Goal: Task Accomplishment & Management: Use online tool/utility

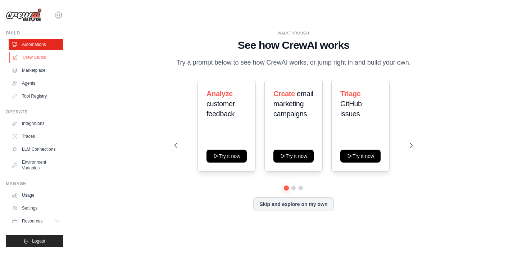
click at [33, 58] on link "Crew Studio" at bounding box center [36, 58] width 54 height 12
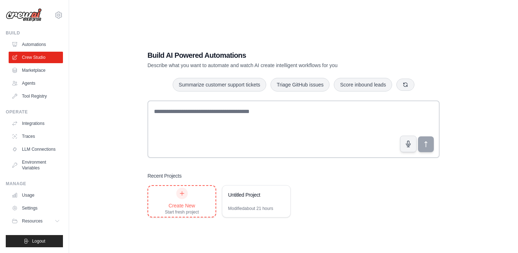
click at [178, 201] on div "Create New Start fresh project" at bounding box center [182, 201] width 34 height 27
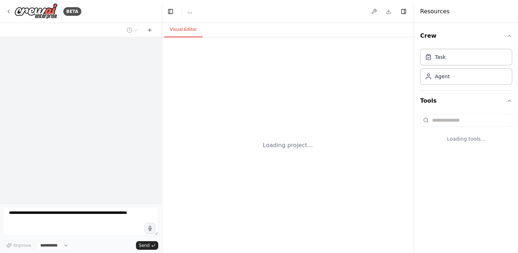
select select "****"
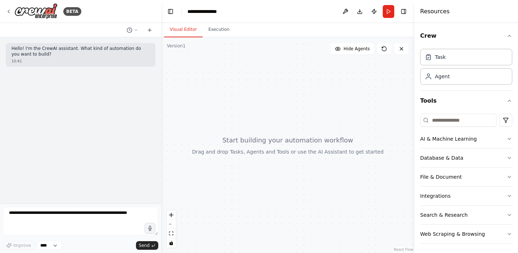
drag, startPoint x: 312, startPoint y: 126, endPoint x: 277, endPoint y: 143, distance: 38.9
click at [278, 144] on div at bounding box center [287, 145] width 253 height 216
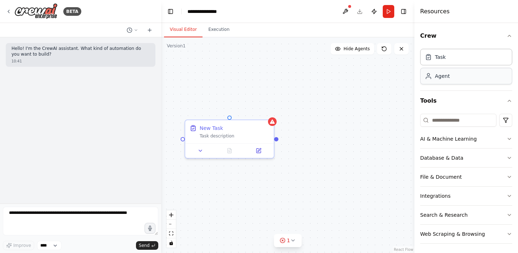
drag, startPoint x: 459, startPoint y: 77, endPoint x: 329, endPoint y: 90, distance: 131.2
click at [350, 196] on div "New Task Task description Role of the agent Goal of the agent gpt-4o-mini Drop …" at bounding box center [287, 145] width 253 height 216
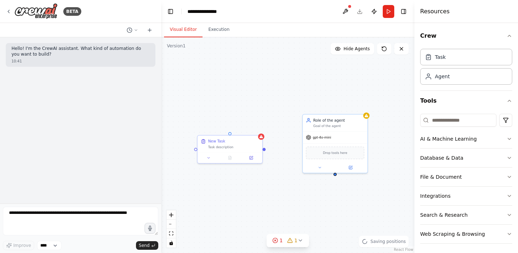
drag, startPoint x: 343, startPoint y: 203, endPoint x: 266, endPoint y: 192, distance: 78.1
click at [266, 192] on div "New Task Task description Role of the agent Goal of the agent gpt-4o-mini Drop …" at bounding box center [287, 145] width 253 height 216
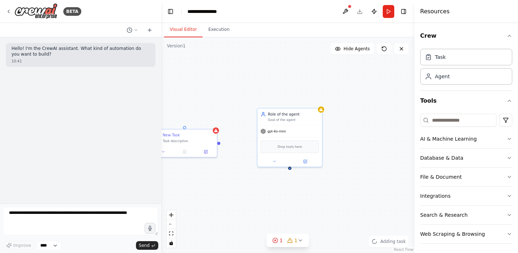
drag, startPoint x: 454, startPoint y: 56, endPoint x: 372, endPoint y: 72, distance: 82.8
drag, startPoint x: 367, startPoint y: 180, endPoint x: 303, endPoint y: 165, distance: 66.4
click at [303, 165] on div "New Task Task description Role of the agent Goal of the agent gpt-4o-mini Drop …" at bounding box center [287, 145] width 253 height 216
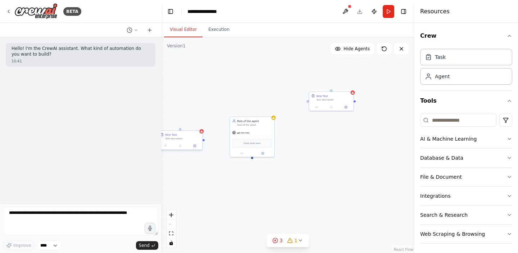
click at [203, 142] on div "New Task Task description Role of the agent Goal of the agent gpt-4o-mini Drop …" at bounding box center [287, 145] width 253 height 216
click at [203, 141] on div "New Task Task description Role of the agent Goal of the agent gpt-4o-mini Drop …" at bounding box center [287, 145] width 253 height 216
drag, startPoint x: 202, startPoint y: 141, endPoint x: 251, endPoint y: 159, distance: 52.1
click at [252, 159] on div "New Task Task description Role of the agent Goal of the agent gpt-4o-mini Drop …" at bounding box center [287, 145] width 253 height 216
drag, startPoint x: 252, startPoint y: 128, endPoint x: 266, endPoint y: 95, distance: 36.1
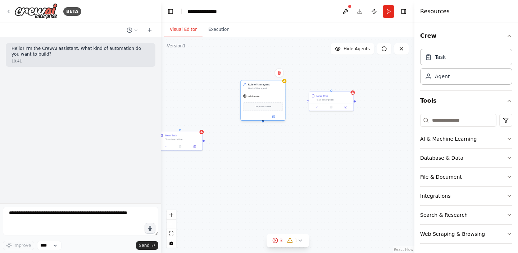
click at [266, 92] on div "Role of the agent Goal of the agent" at bounding box center [263, 87] width 44 height 12
click at [256, 121] on icon at bounding box center [256, 120] width 3 height 3
drag, startPoint x: 276, startPoint y: 109, endPoint x: 253, endPoint y: 107, distance: 22.4
click at [253, 107] on div "Drop tools here" at bounding box center [248, 110] width 40 height 9
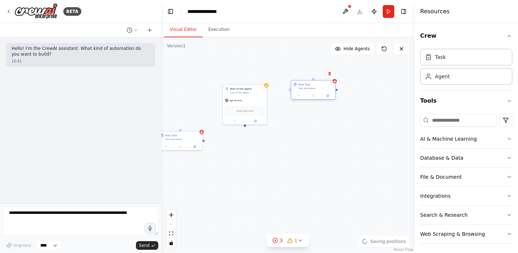
drag, startPoint x: 334, startPoint y: 98, endPoint x: 316, endPoint y: 87, distance: 21.6
click at [316, 87] on div "New Task Task description" at bounding box center [315, 86] width 35 height 7
click at [234, 120] on icon at bounding box center [234, 120] width 1 height 1
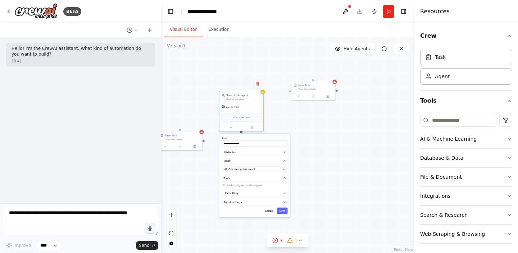
drag, startPoint x: 255, startPoint y: 94, endPoint x: 256, endPoint y: 102, distance: 8.0
click at [256, 102] on div "Role of the agent Goal of the agent" at bounding box center [241, 97] width 44 height 12
drag, startPoint x: 313, startPoint y: 90, endPoint x: 361, endPoint y: 90, distance: 47.8
click at [358, 90] on div "Task description" at bounding box center [340, 88] width 35 height 3
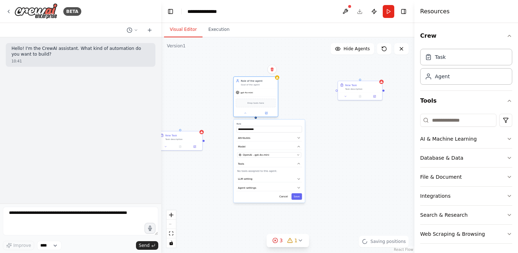
drag, startPoint x: 254, startPoint y: 102, endPoint x: 265, endPoint y: 84, distance: 21.0
click at [265, 84] on div "Role of the agent Goal of the agent gpt-4o-mini Drop tools here" at bounding box center [255, 97] width 45 height 41
click at [335, 174] on div "**********" at bounding box center [287, 145] width 253 height 216
click at [281, 193] on button "Cancel" at bounding box center [283, 193] width 13 height 6
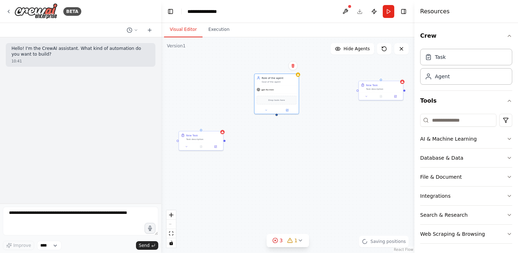
drag, startPoint x: 242, startPoint y: 172, endPoint x: 263, endPoint y: 172, distance: 21.2
click at [264, 172] on div "New Task Task description Role of the agent Goal of the agent gpt-4o-mini Drop …" at bounding box center [287, 145] width 253 height 216
drag, startPoint x: 325, startPoint y: 171, endPoint x: 320, endPoint y: 171, distance: 4.7
click at [320, 171] on div "New Task Task description Role of the agent Goal of the agent gpt-4o-mini Drop …" at bounding box center [287, 145] width 253 height 216
